Goal: Navigation & Orientation: Find specific page/section

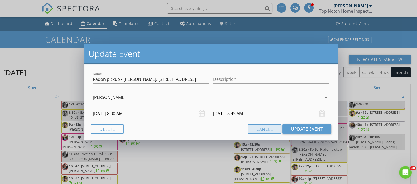
click at [259, 131] on button "Cancel" at bounding box center [265, 128] width 34 height 9
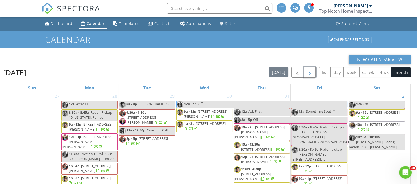
click at [307, 75] on span "button" at bounding box center [309, 72] width 6 height 6
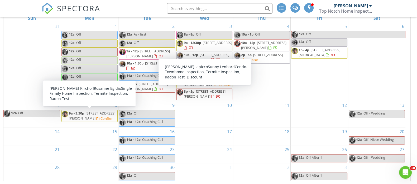
scroll to position [70, 0]
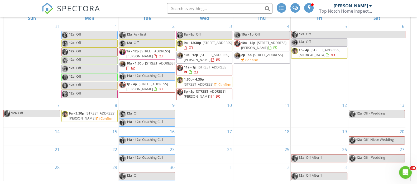
click at [303, 0] on button "button" at bounding box center [309, 2] width 12 height 11
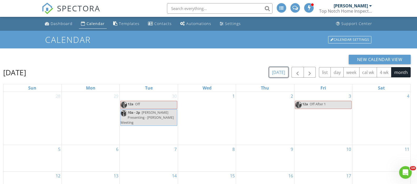
click at [282, 72] on button "[DATE]" at bounding box center [278, 72] width 19 height 10
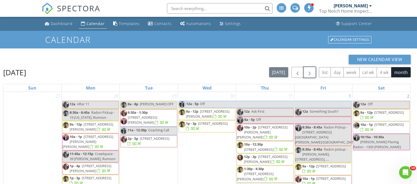
click at [315, 73] on button "button" at bounding box center [309, 72] width 12 height 11
